Goal: Information Seeking & Learning: Check status

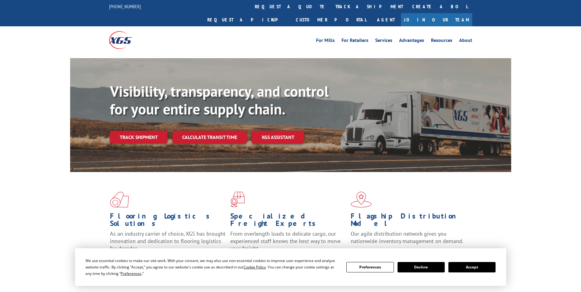
click at [331, 7] on link "track a shipment" at bounding box center [369, 6] width 77 height 13
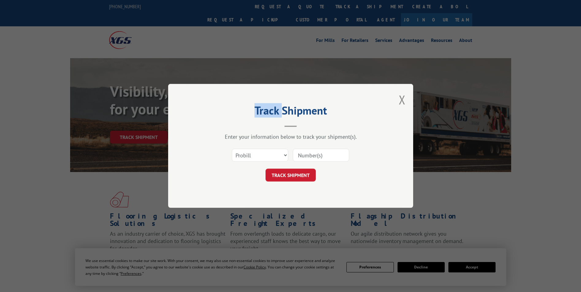
click at [271, 7] on div "Track Shipment Enter your information below to track your shipment(s). Select c…" at bounding box center [290, 146] width 581 height 292
click at [267, 154] on select "Select category... Probill BOL PO" at bounding box center [260, 155] width 56 height 13
select select "po"
click at [232, 149] on select "Select category... Probill BOL PO" at bounding box center [260, 155] width 56 height 13
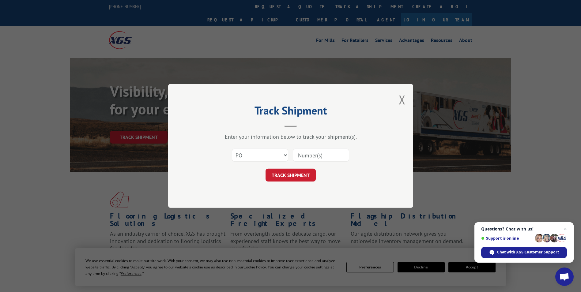
paste input "03526032"
type input "03526032"
click at [288, 172] on button "TRACK SHIPMENT" at bounding box center [291, 175] width 50 height 13
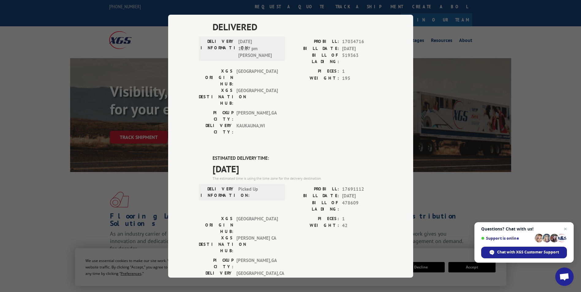
scroll to position [184, 0]
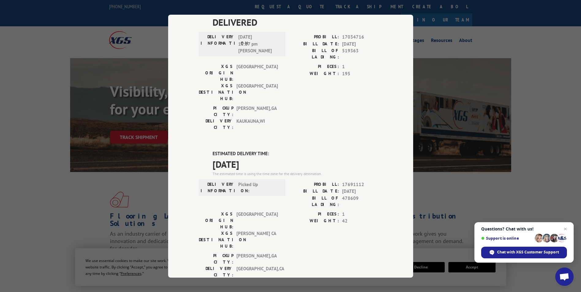
drag, startPoint x: 210, startPoint y: 83, endPoint x: 259, endPoint y: 95, distance: 51.0
click at [259, 150] on div "ESTIMATED DELIVERY TIME: [DATE] The estimated time is using the time zone for t…" at bounding box center [291, 260] width 184 height 220
drag, startPoint x: 259, startPoint y: 95, endPoint x: 251, endPoint y: 95, distance: 8.3
copy div "ESTIMATED DELIVERY TIME: [DATE]"
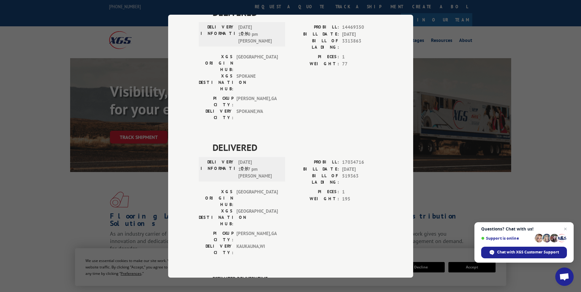
scroll to position [0, 0]
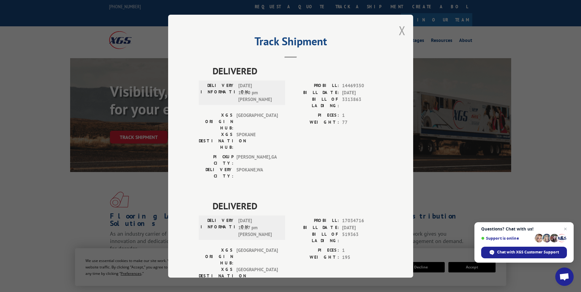
click at [399, 30] on button "Close modal" at bounding box center [402, 30] width 7 height 16
